Goal: Share content

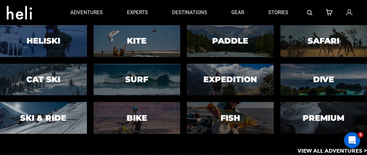
click at [47, 117] on h3 "Ski & Ride" at bounding box center [43, 118] width 46 height 9
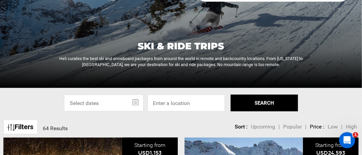
scroll to position [101, 0]
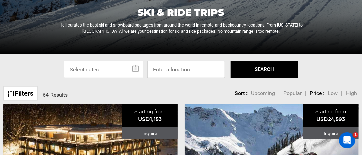
click at [160, 71] on input at bounding box center [185, 69] width 77 height 17
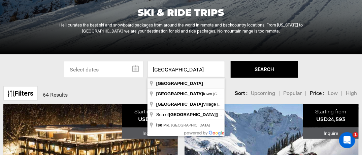
type input "[GEOGRAPHIC_DATA]"
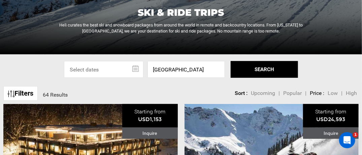
click at [255, 69] on button "SEARCH" at bounding box center [264, 69] width 67 height 17
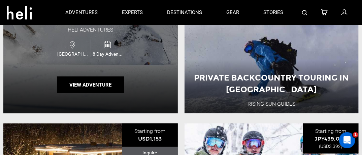
scroll to position [236, 0]
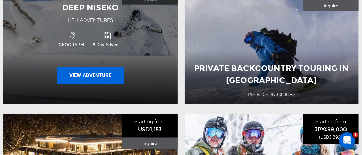
click at [92, 74] on button "View Adventure" at bounding box center [90, 75] width 67 height 17
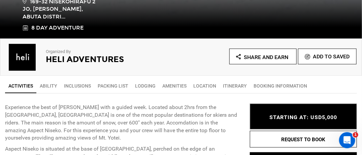
scroll to position [202, 0]
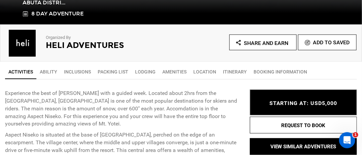
click at [251, 43] on span "Share and Earn" at bounding box center [266, 43] width 44 height 6
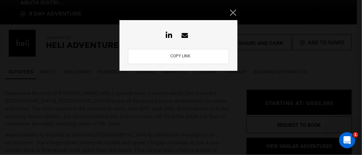
click at [182, 55] on button "COPY LINK" at bounding box center [180, 57] width 24 height 6
click at [185, 35] on icon at bounding box center [184, 35] width 13 height 6
type textarea "Loremipsum dol sita co Adipis elit s doeius temp. Incidid utlab 0etd magn ali E…"
type input "[URL][DOMAIN_NAME]"
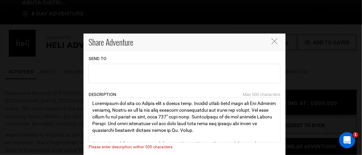
click at [109, 73] on input "text" at bounding box center [120, 73] width 61 height 13
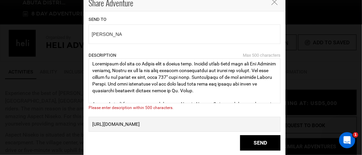
scroll to position [0, 0]
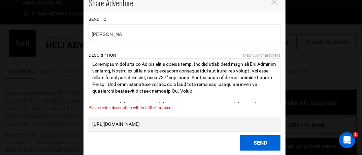
type input "[PERSON_NAME]"
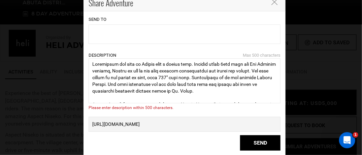
click at [262, 139] on div "Send to [PERSON_NAME] Description Max 500 characters Please enter description w…" at bounding box center [184, 83] width 192 height 135
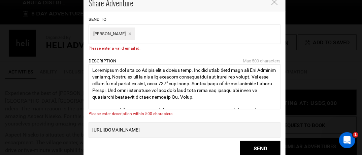
paste input "[EMAIL_ADDRESS][PERSON_NAME][DOMAIN_NAME]>"
type input "[EMAIL_ADDRESS][PERSON_NAME][DOMAIN_NAME]"
click at [128, 33] on link "×" at bounding box center [129, 34] width 3 height 6
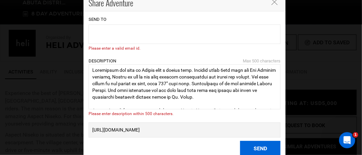
click at [257, 148] on button "Send" at bounding box center [260, 149] width 40 height 16
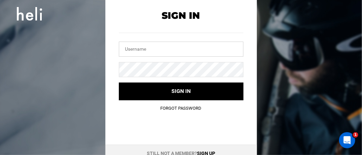
type input "[EMAIL_ADDRESS][DOMAIN_NAME]"
